Goal: Information Seeking & Learning: Understand process/instructions

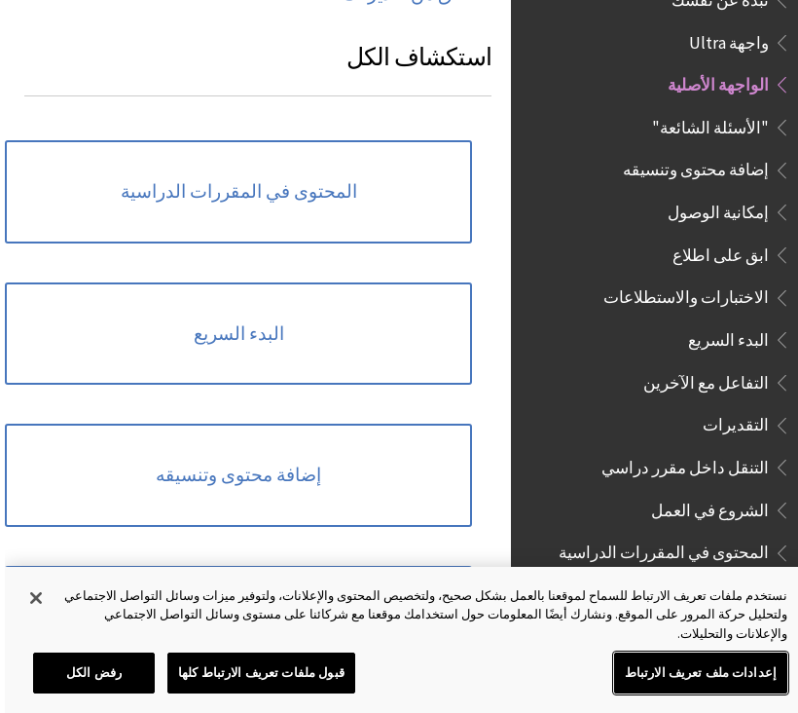
scroll to position [1471, -5]
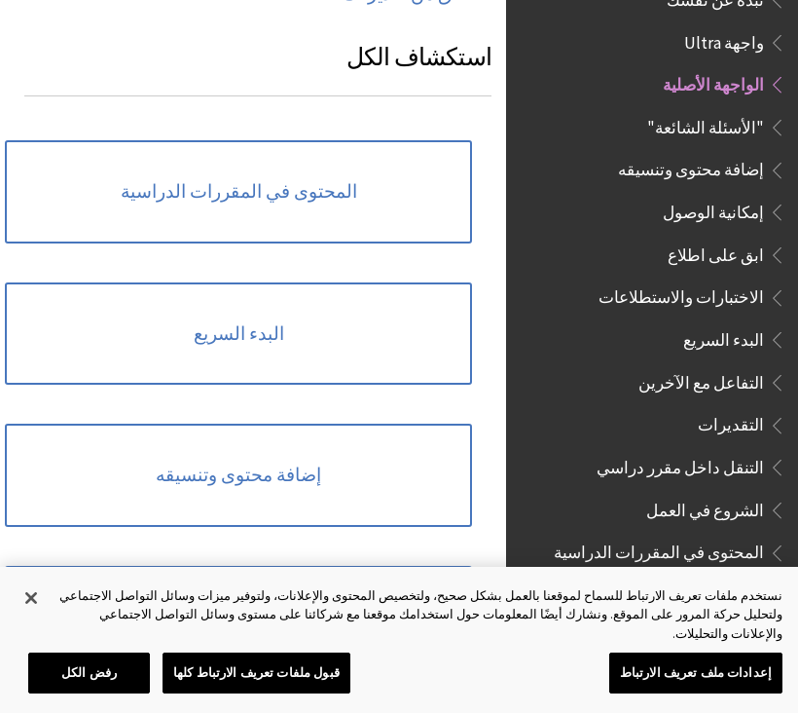
click at [118, 140] on link "المحتوى في المقررات الدراسية" at bounding box center [238, 191] width 467 height 103
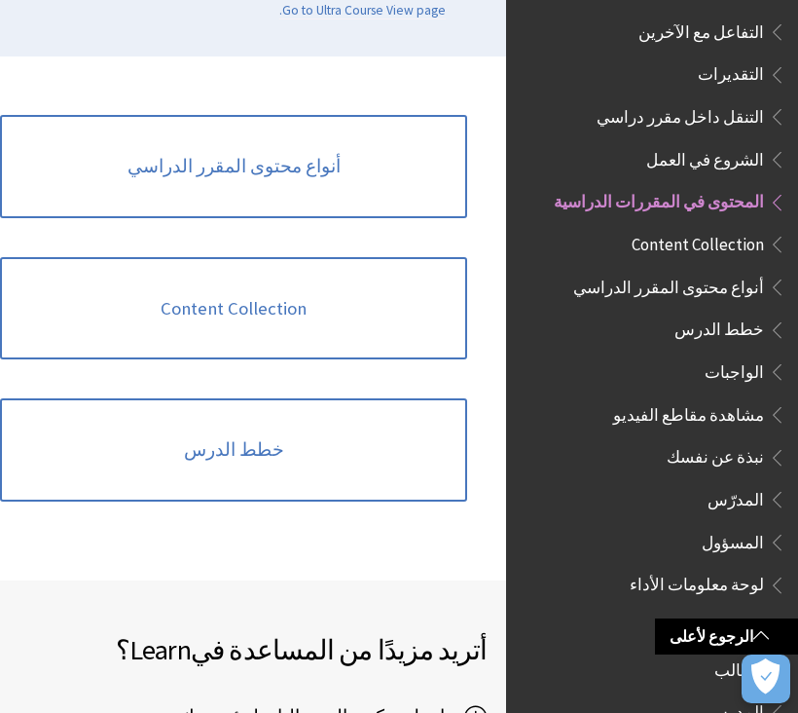
scroll to position [432, 0]
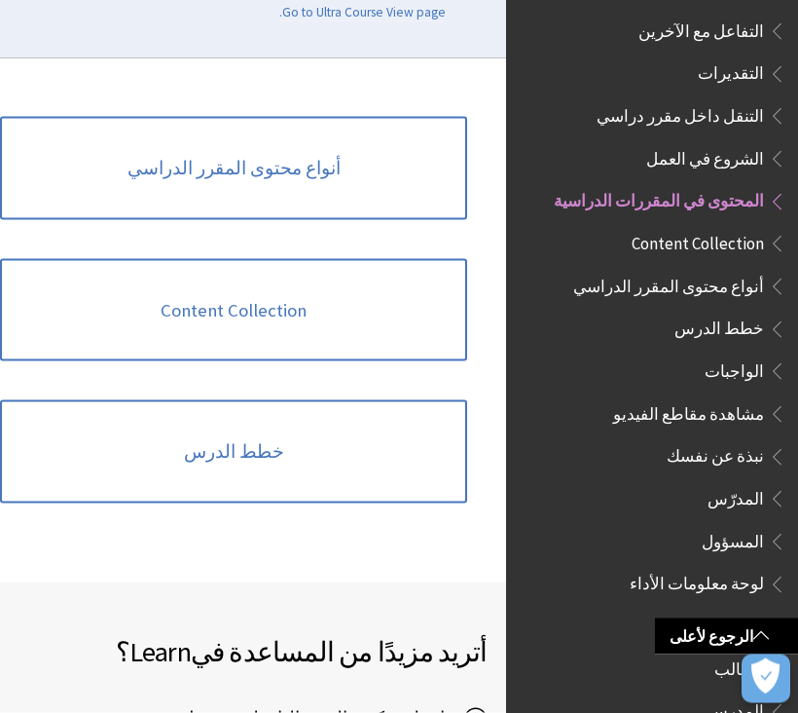
click at [62, 132] on link "أنواع محتوى المقرر الدراسي" at bounding box center [233, 168] width 467 height 103
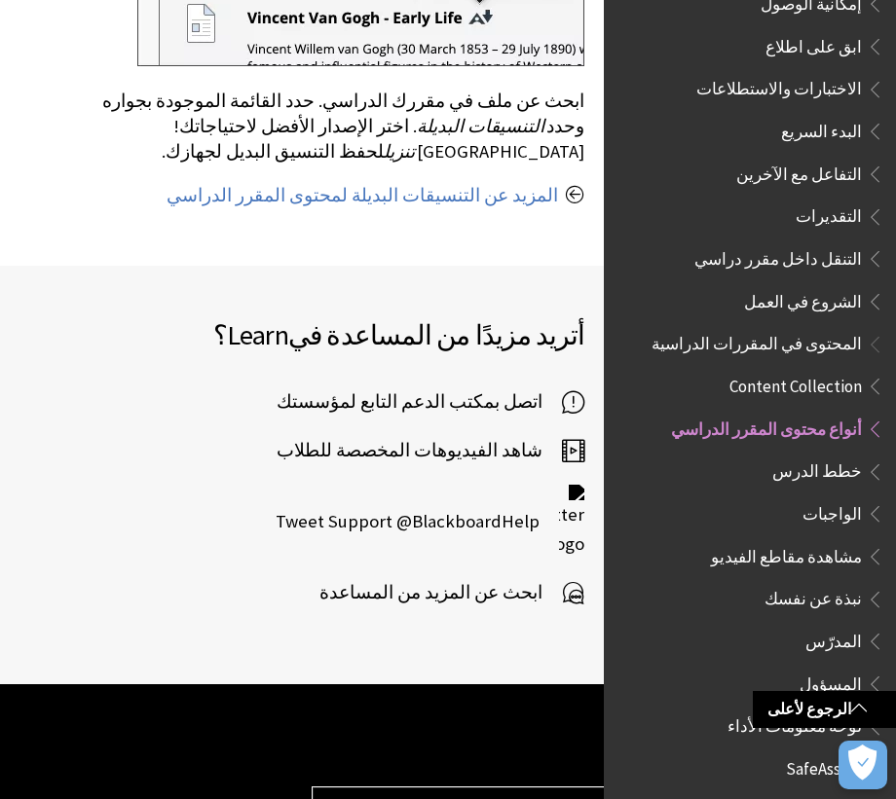
scroll to position [1998, 0]
click at [704, 498] on span "الواجبات" at bounding box center [763, 514] width 239 height 33
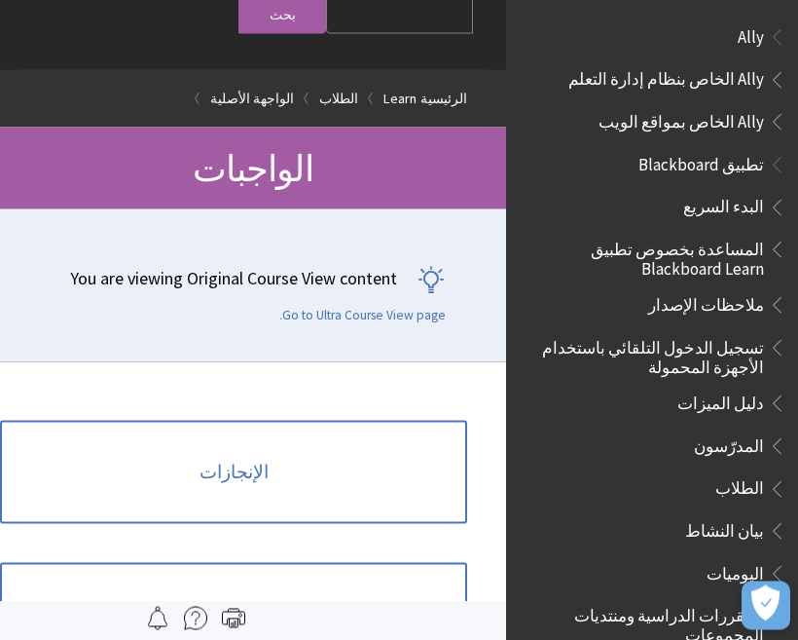
scroll to position [52, 0]
